Goal: Task Accomplishment & Management: Manage account settings

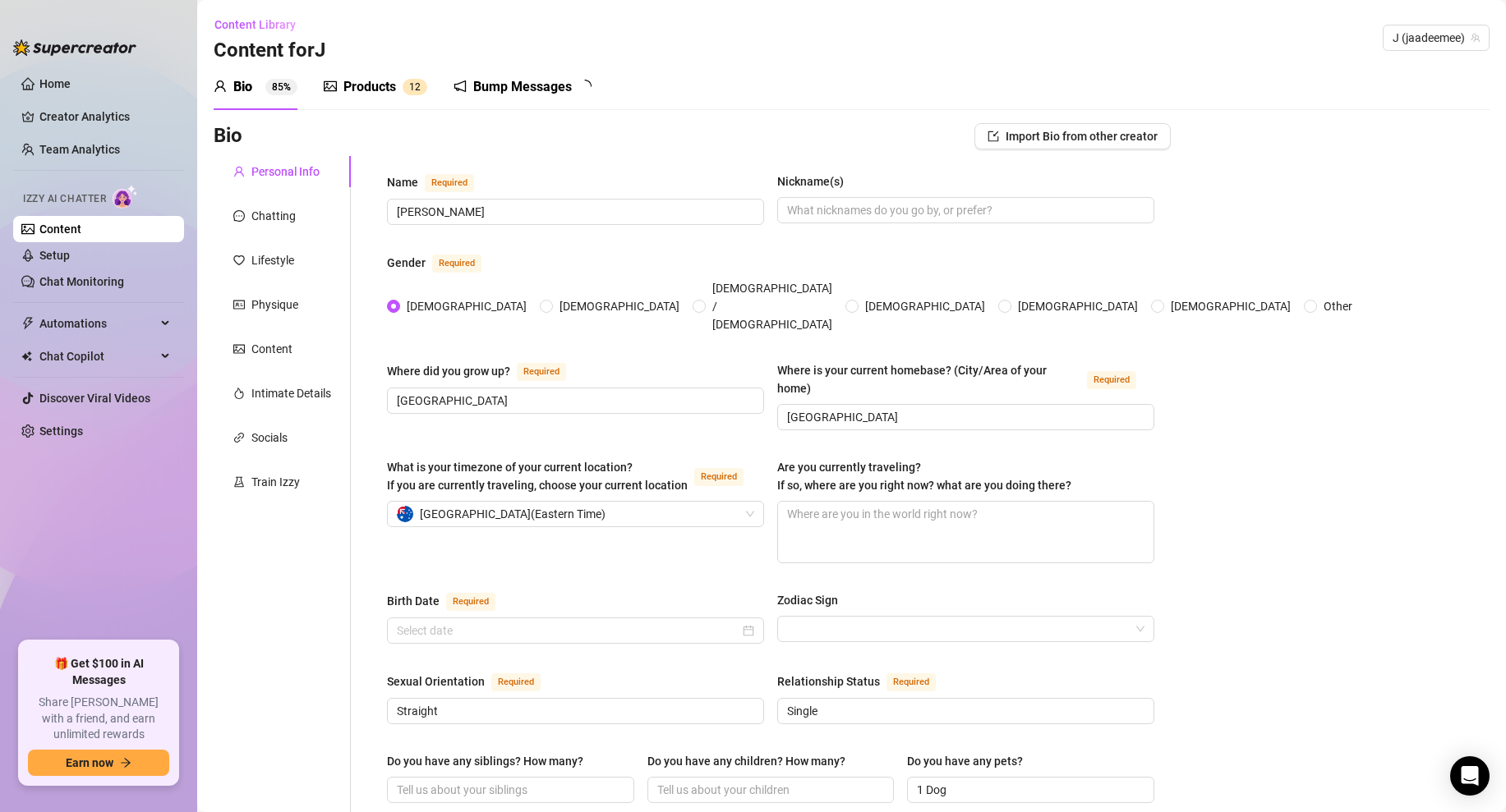
radio input "true"
type input "[DATE]"
click at [57, 255] on link "Setup" at bounding box center [54, 255] width 30 height 13
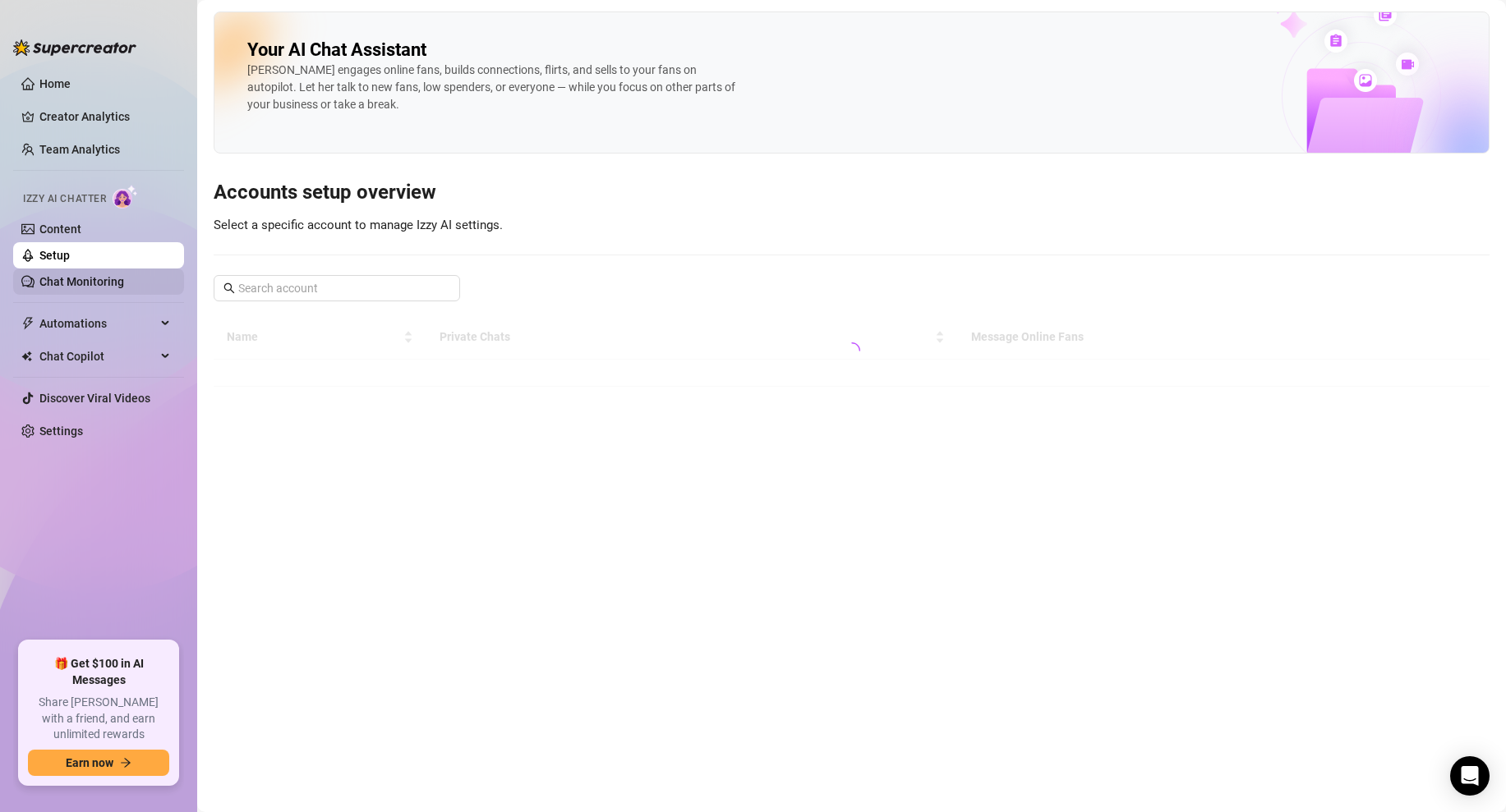
click at [69, 275] on link "Chat Monitoring" at bounding box center [81, 281] width 85 height 13
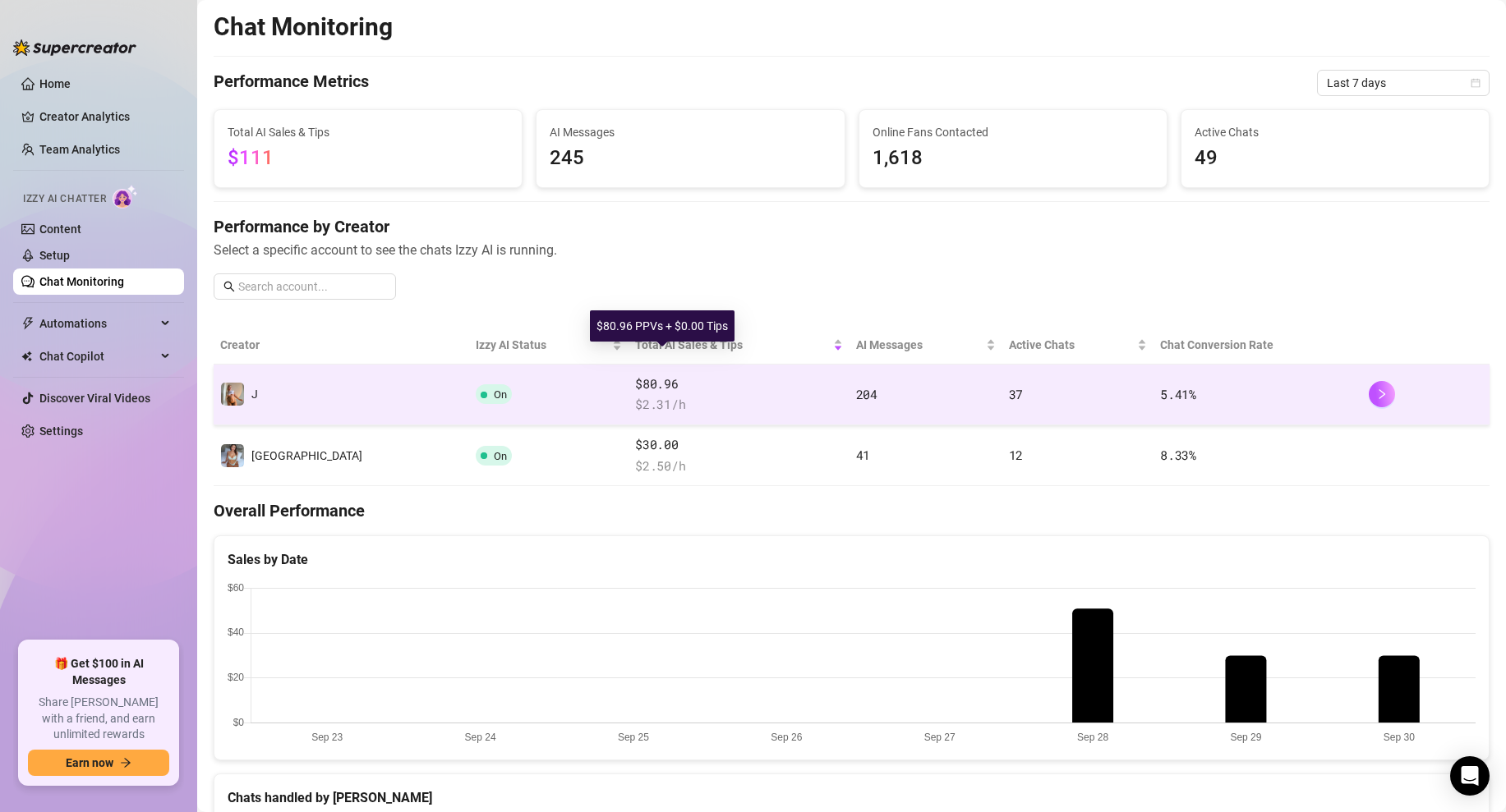
scroll to position [656, 0]
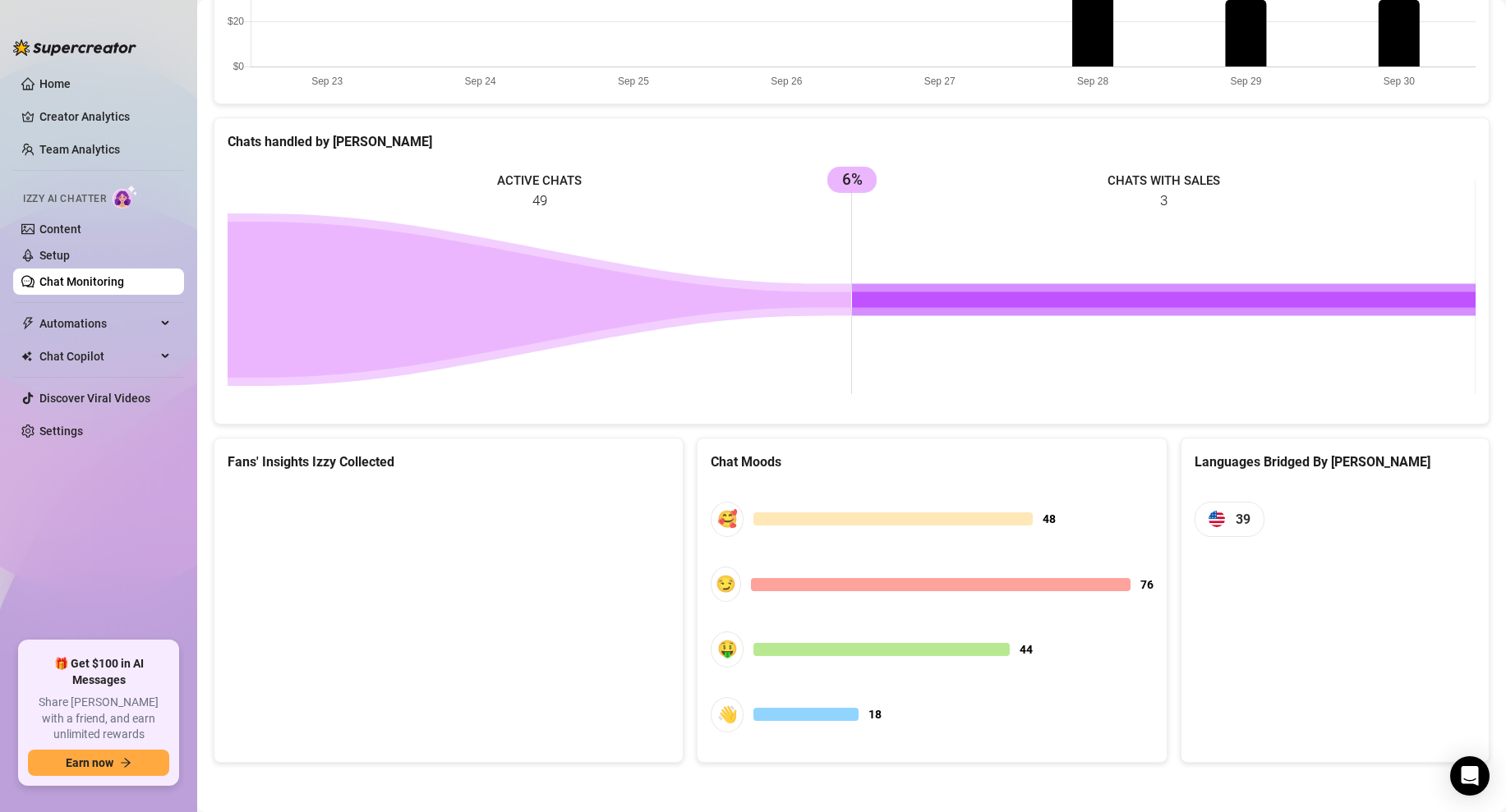
click at [1014, 299] on icon at bounding box center [1163, 300] width 623 height 15
click at [1005, 297] on icon at bounding box center [1163, 300] width 623 height 15
